Goal: Task Accomplishment & Management: Complete application form

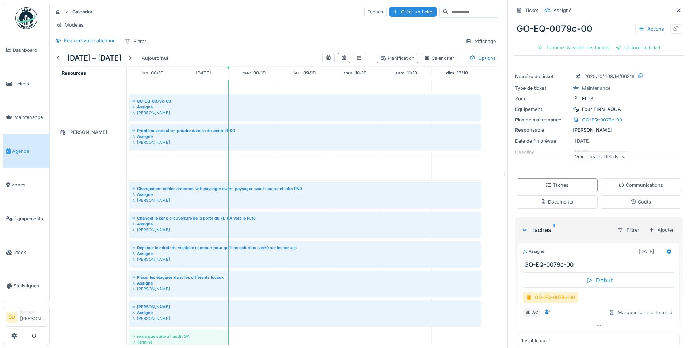
scroll to position [913, 0]
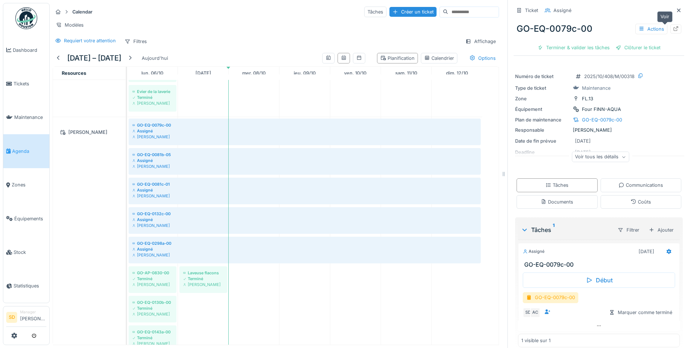
click at [673, 30] on icon at bounding box center [675, 28] width 5 height 5
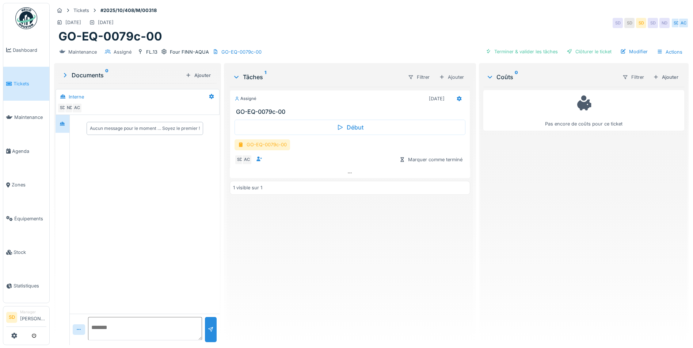
click at [245, 146] on div "GO-EQ-0079c-00" at bounding box center [261, 144] width 55 height 11
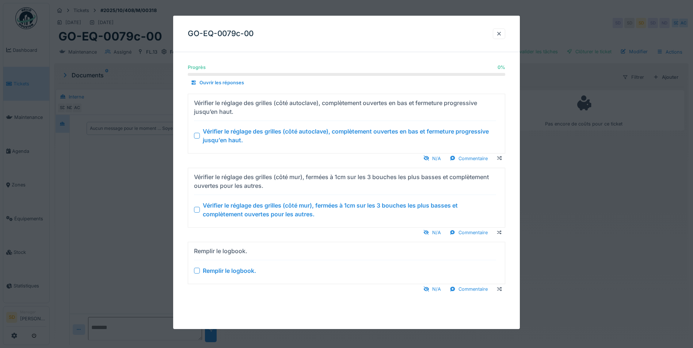
click at [196, 135] on div at bounding box center [197, 136] width 6 height 6
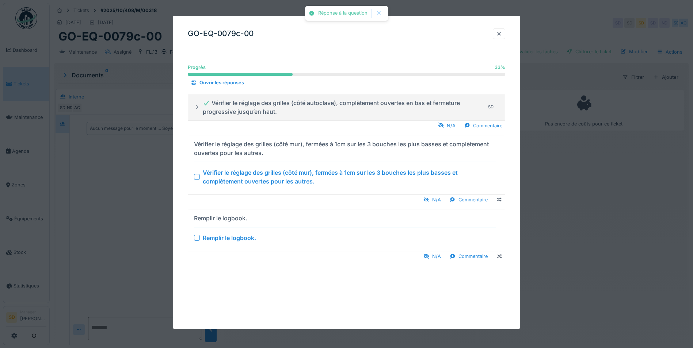
click at [196, 177] on div at bounding box center [197, 177] width 6 height 6
click at [197, 243] on div "Remplir le logbook. Remplir le logbook." at bounding box center [345, 230] width 302 height 36
click at [198, 239] on div at bounding box center [197, 238] width 6 height 6
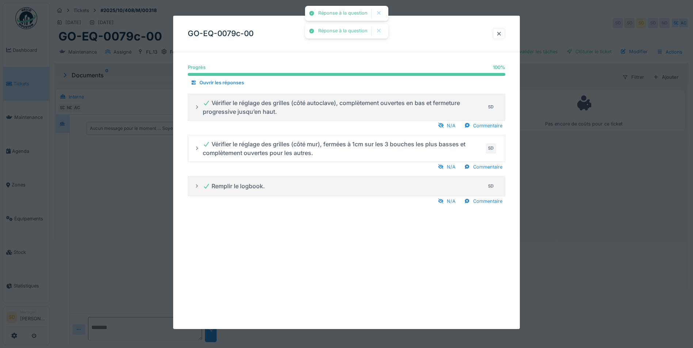
click at [501, 35] on div at bounding box center [499, 33] width 6 height 7
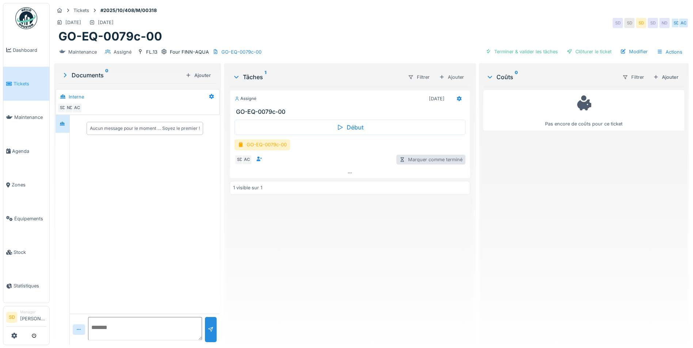
click at [423, 157] on div "Marquer comme terminé" at bounding box center [430, 160] width 69 height 10
click at [252, 146] on div "GO-EQ-0079c-00" at bounding box center [261, 144] width 55 height 11
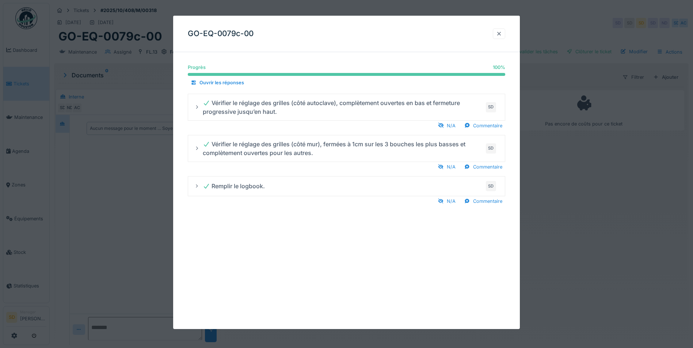
click at [501, 37] on div at bounding box center [499, 33] width 6 height 7
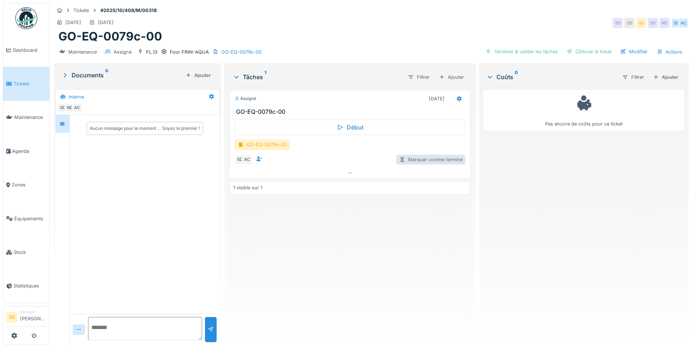
click at [450, 160] on div "Marquer comme terminé" at bounding box center [430, 160] width 69 height 10
click at [271, 146] on div "GO-EQ-0079c-00" at bounding box center [261, 144] width 55 height 11
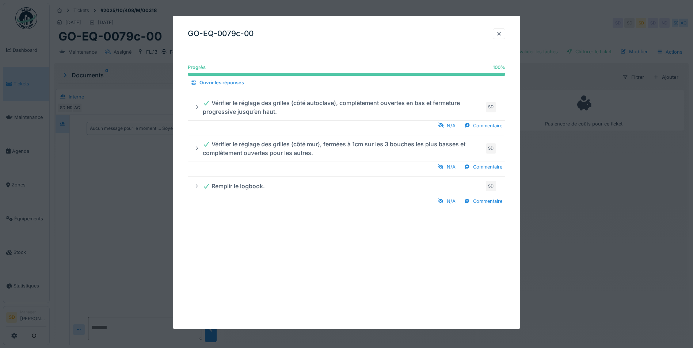
click at [223, 82] on div "Ouvrir les réponses" at bounding box center [217, 83] width 59 height 10
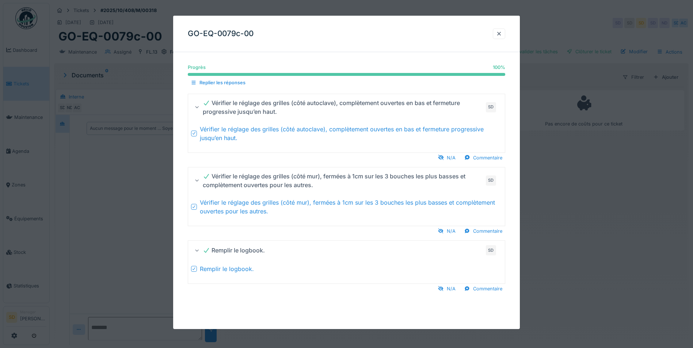
click at [223, 82] on div "Replier les réponses" at bounding box center [218, 83] width 61 height 10
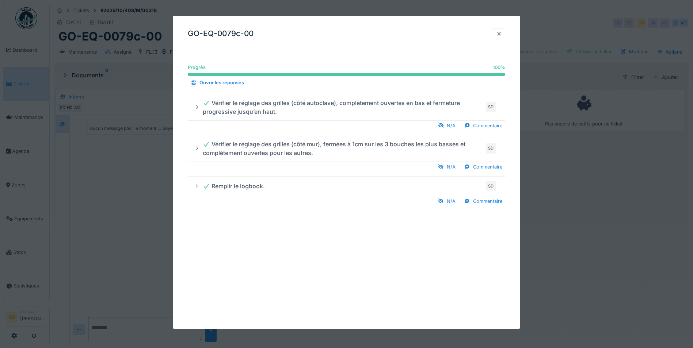
click at [501, 34] on div at bounding box center [499, 33] width 6 height 7
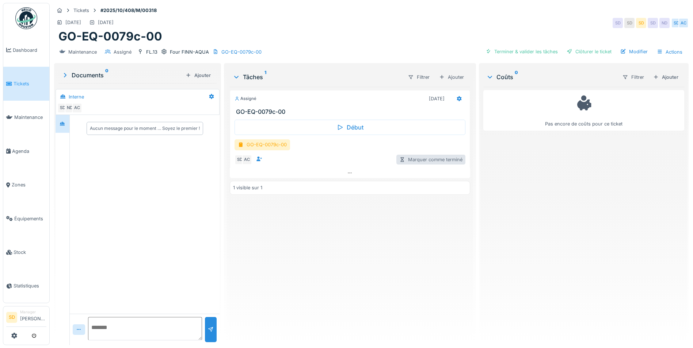
click at [421, 164] on div "Marquer comme terminé" at bounding box center [430, 160] width 69 height 10
click at [421, 163] on div "Marquer comme terminé" at bounding box center [430, 160] width 69 height 10
click at [269, 146] on div "GO-EQ-0079c-00" at bounding box center [261, 144] width 55 height 11
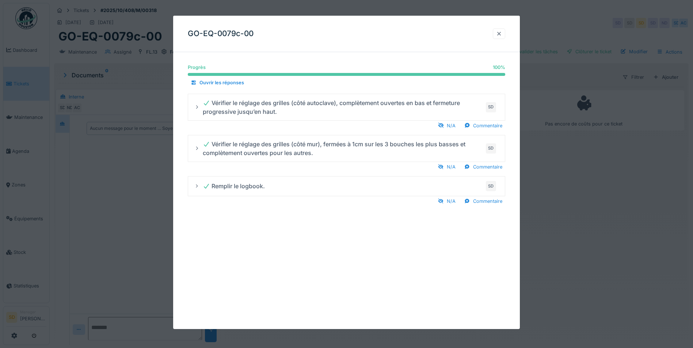
click at [502, 33] on div at bounding box center [499, 33] width 6 height 7
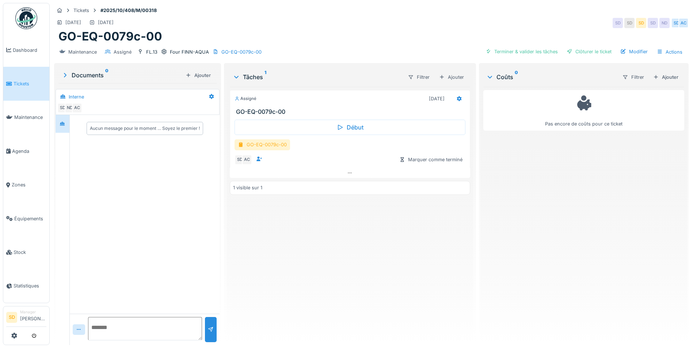
click at [283, 143] on div "GO-EQ-0079c-00" at bounding box center [261, 144] width 55 height 11
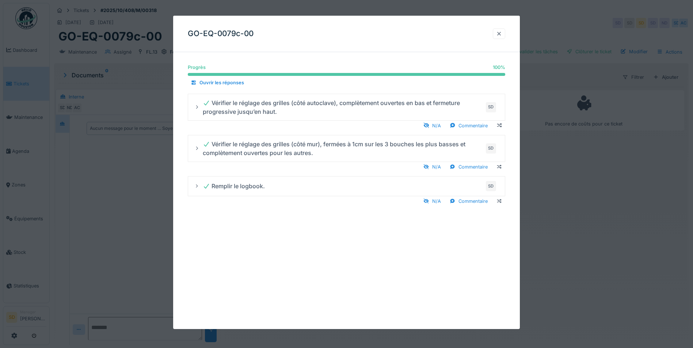
click at [502, 34] on div at bounding box center [499, 33] width 6 height 7
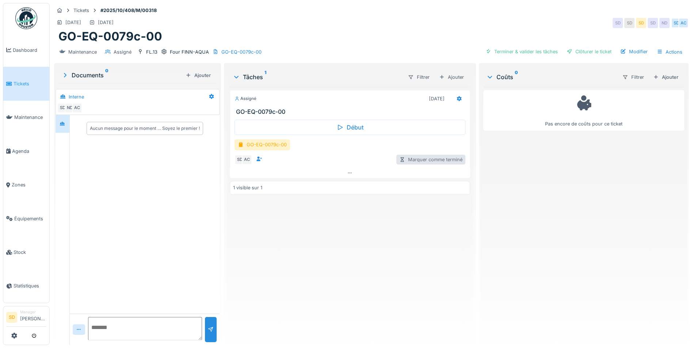
click at [404, 160] on div "Marquer comme terminé" at bounding box center [430, 160] width 69 height 10
click at [245, 162] on div "AC" at bounding box center [247, 160] width 10 height 10
click at [260, 157] on icon at bounding box center [259, 159] width 6 height 5
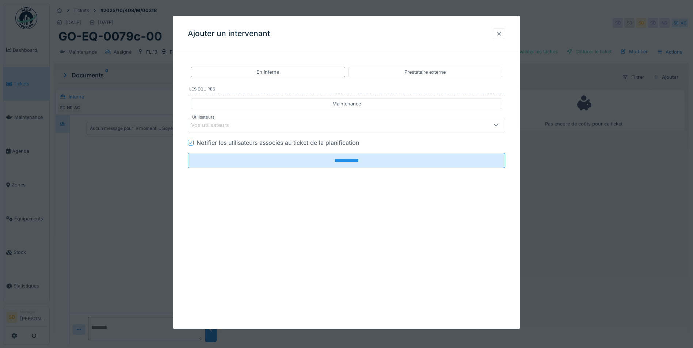
click at [505, 32] on div at bounding box center [498, 33] width 12 height 11
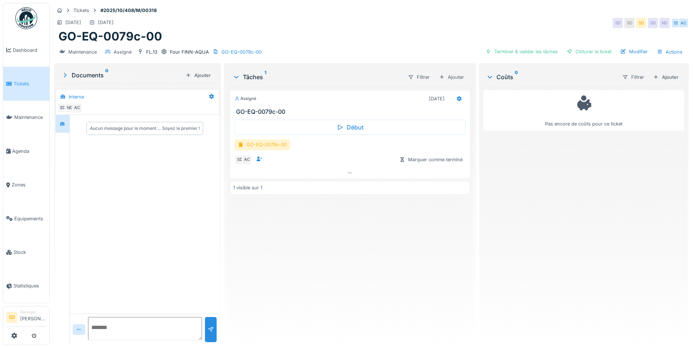
click at [259, 146] on div "GO-EQ-0079c-00" at bounding box center [261, 144] width 55 height 11
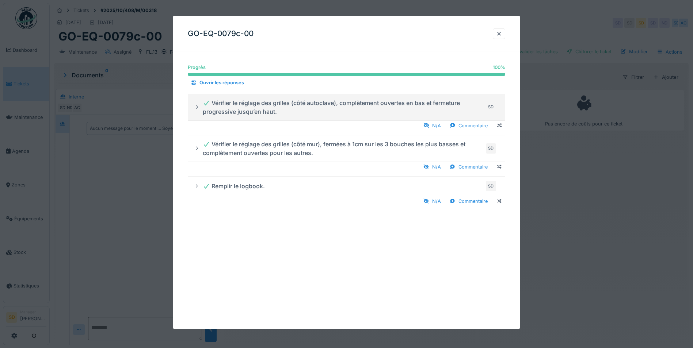
scroll to position [5, 0]
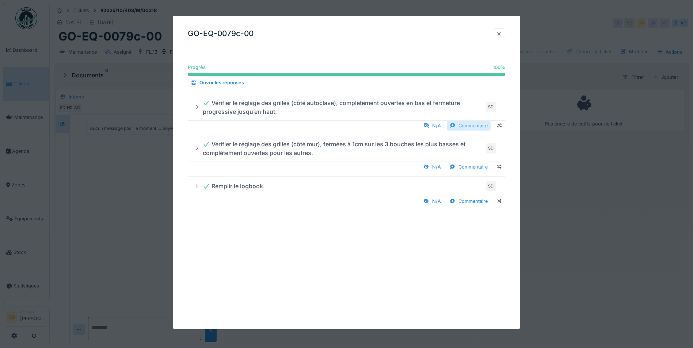
click at [471, 126] on div "Commentaire" at bounding box center [468, 125] width 44 height 10
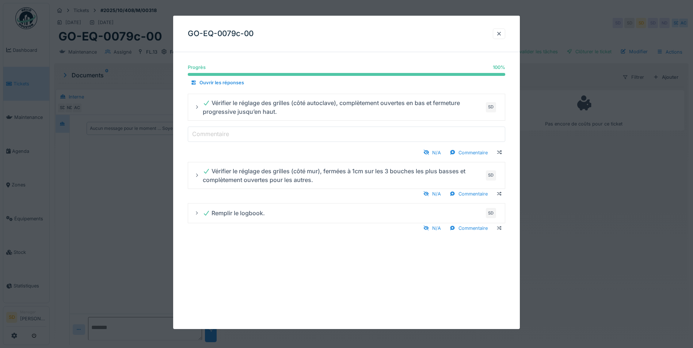
click at [270, 139] on input "Commentaire" at bounding box center [346, 133] width 317 height 15
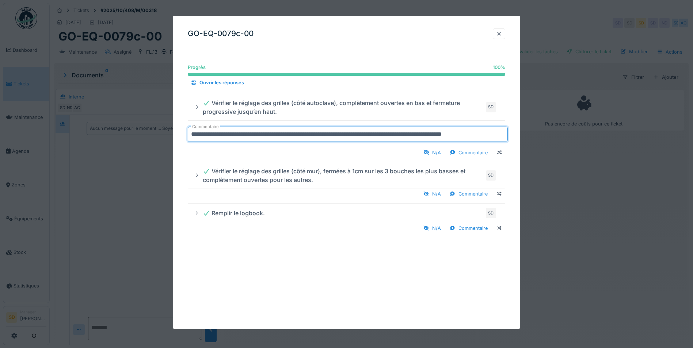
scroll to position [0, 8]
type input "**********"
click at [354, 153] on div "N/A Commentaire" at bounding box center [346, 152] width 317 height 10
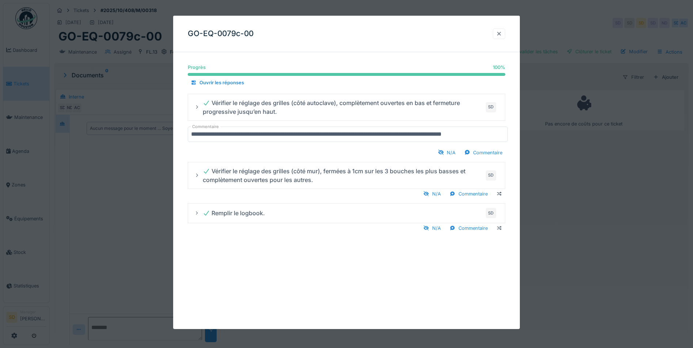
click at [498, 34] on div at bounding box center [498, 33] width 12 height 11
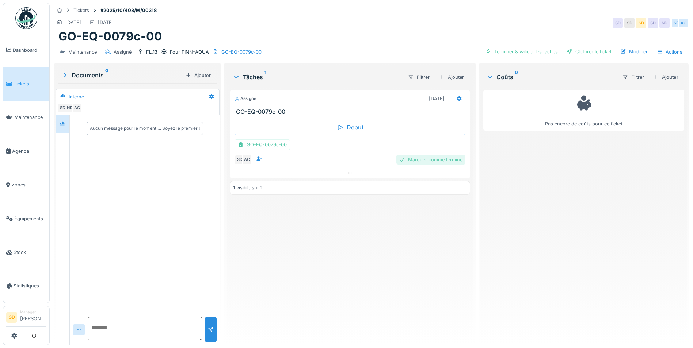
click at [427, 155] on div "Marquer comme terminé" at bounding box center [430, 160] width 69 height 10
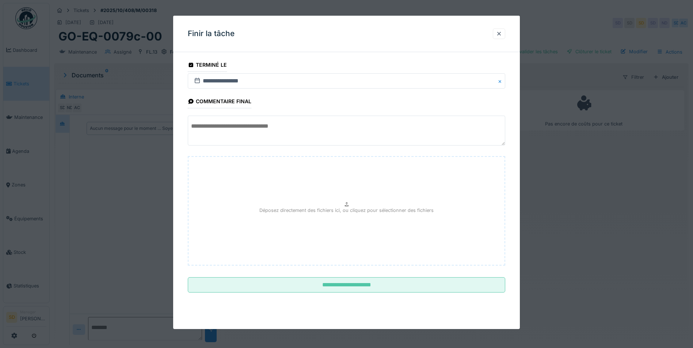
click at [306, 128] on textarea at bounding box center [346, 131] width 317 height 30
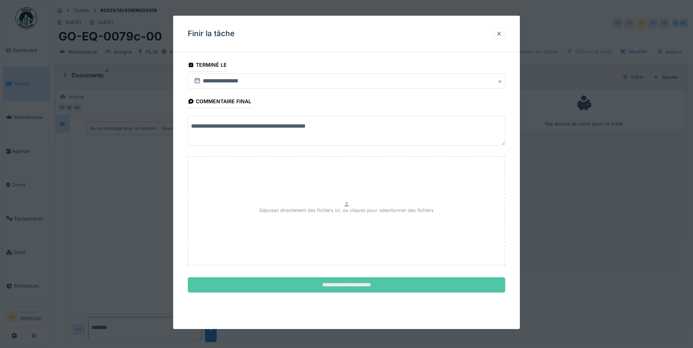
type textarea "**********"
click at [325, 291] on input "**********" at bounding box center [346, 284] width 317 height 15
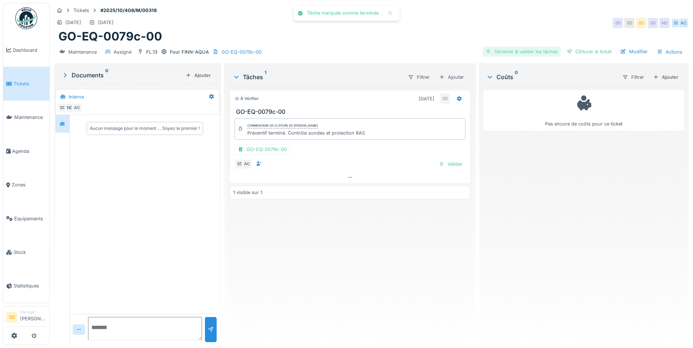
click at [517, 47] on div "Terminer & valider les tâches" at bounding box center [521, 52] width 78 height 10
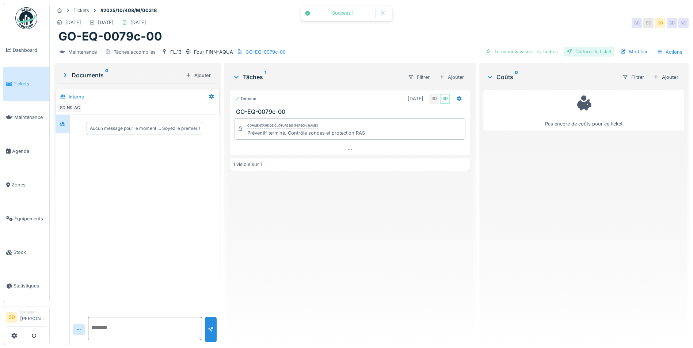
click at [589, 47] on div "Clôturer le ticket" at bounding box center [588, 52] width 51 height 10
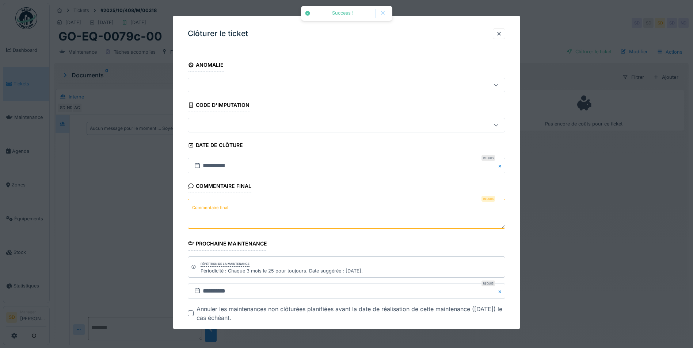
click at [280, 205] on textarea "Commentaire final" at bounding box center [346, 214] width 317 height 30
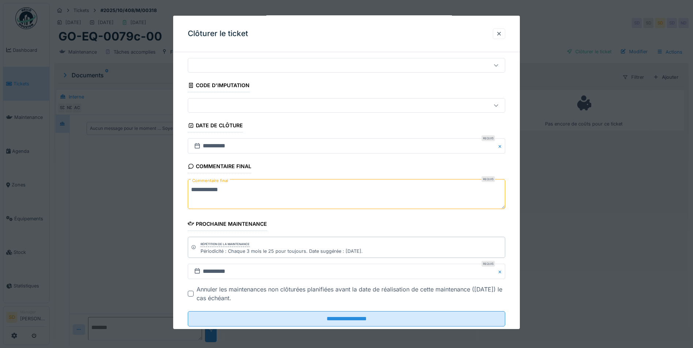
scroll to position [38, 0]
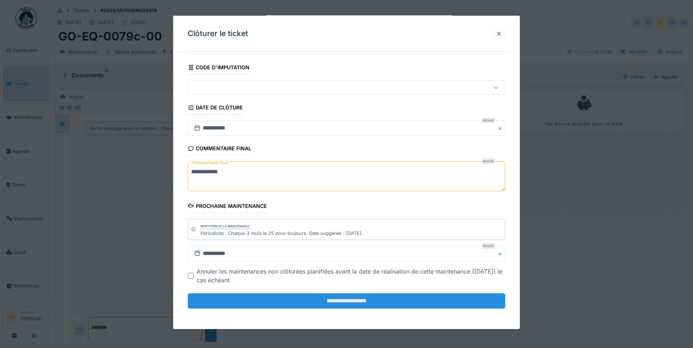
type textarea "**********"
click at [326, 303] on input "**********" at bounding box center [346, 301] width 317 height 15
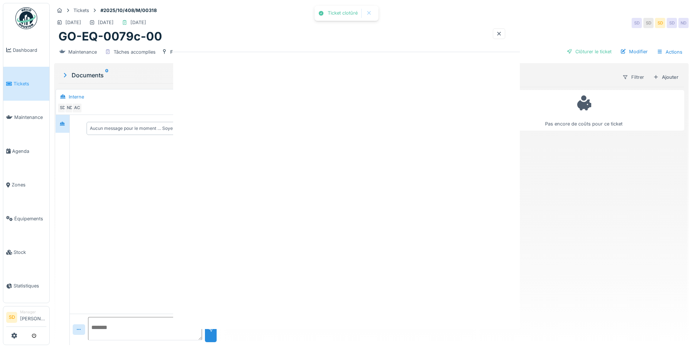
scroll to position [0, 0]
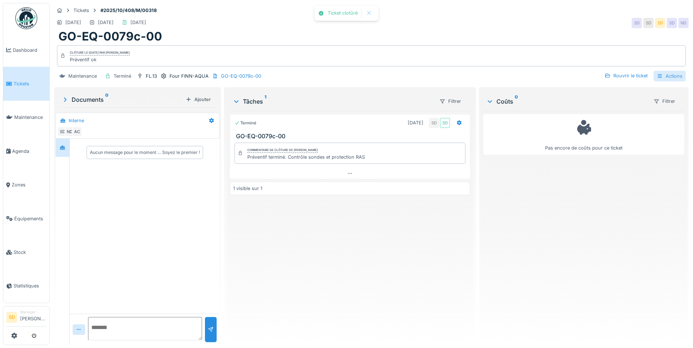
click at [659, 73] on div "Actions" at bounding box center [669, 76] width 32 height 11
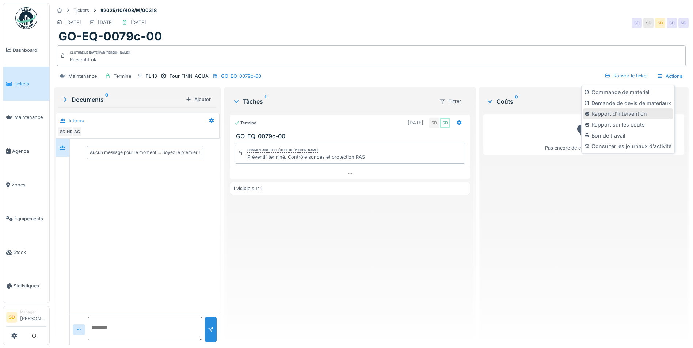
click at [628, 108] on div "Rapport d'intervention" at bounding box center [628, 113] width 90 height 11
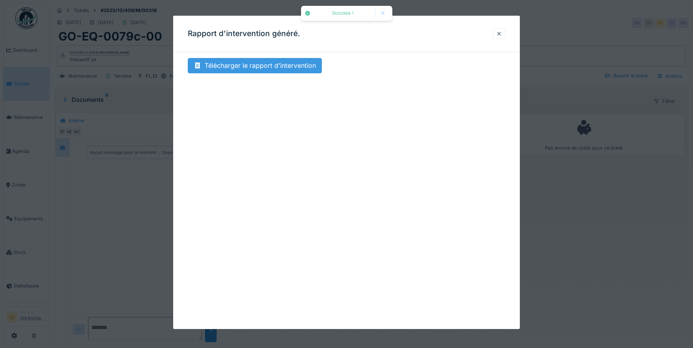
click at [280, 68] on div "Télécharger le rapport d'intervention" at bounding box center [255, 65] width 134 height 15
